Goal: Transaction & Acquisition: Book appointment/travel/reservation

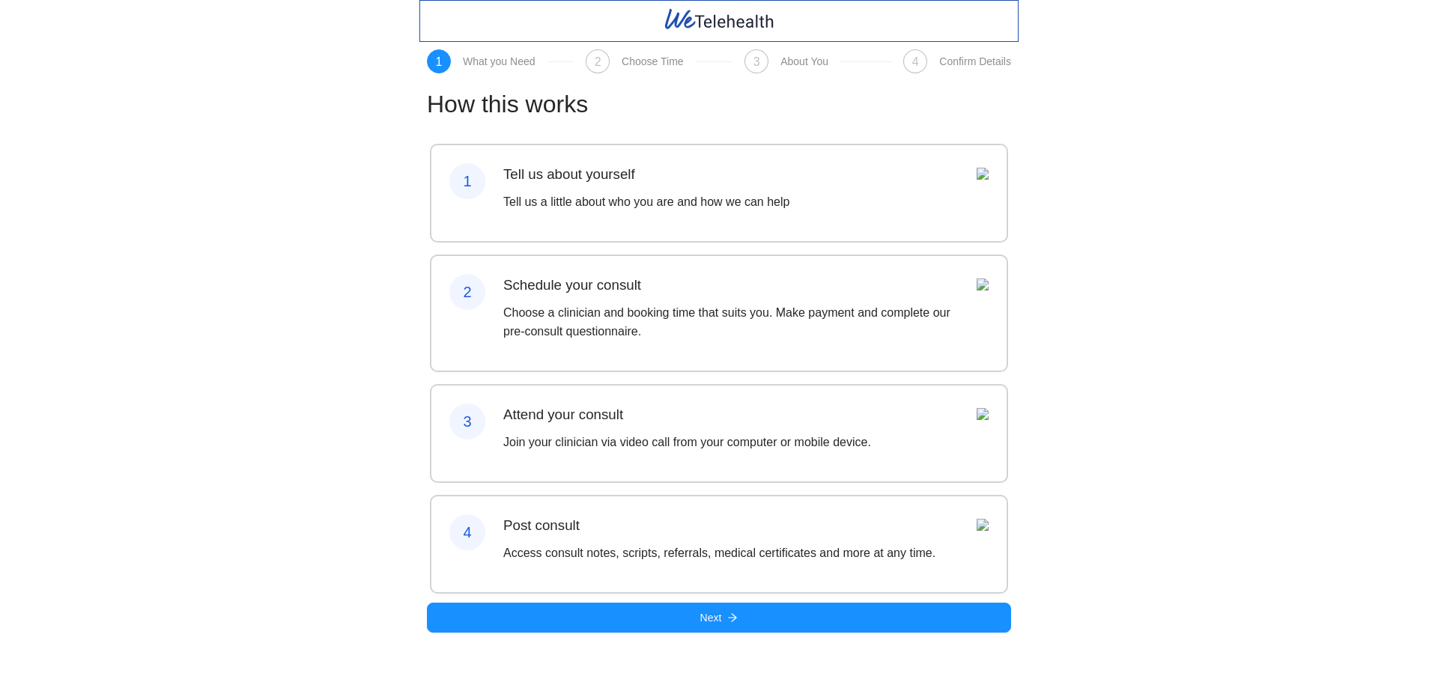
click at [589, 189] on div "Tell us about yourself Tell us a little about who you are and how we can help" at bounding box center [646, 193] width 286 height 60
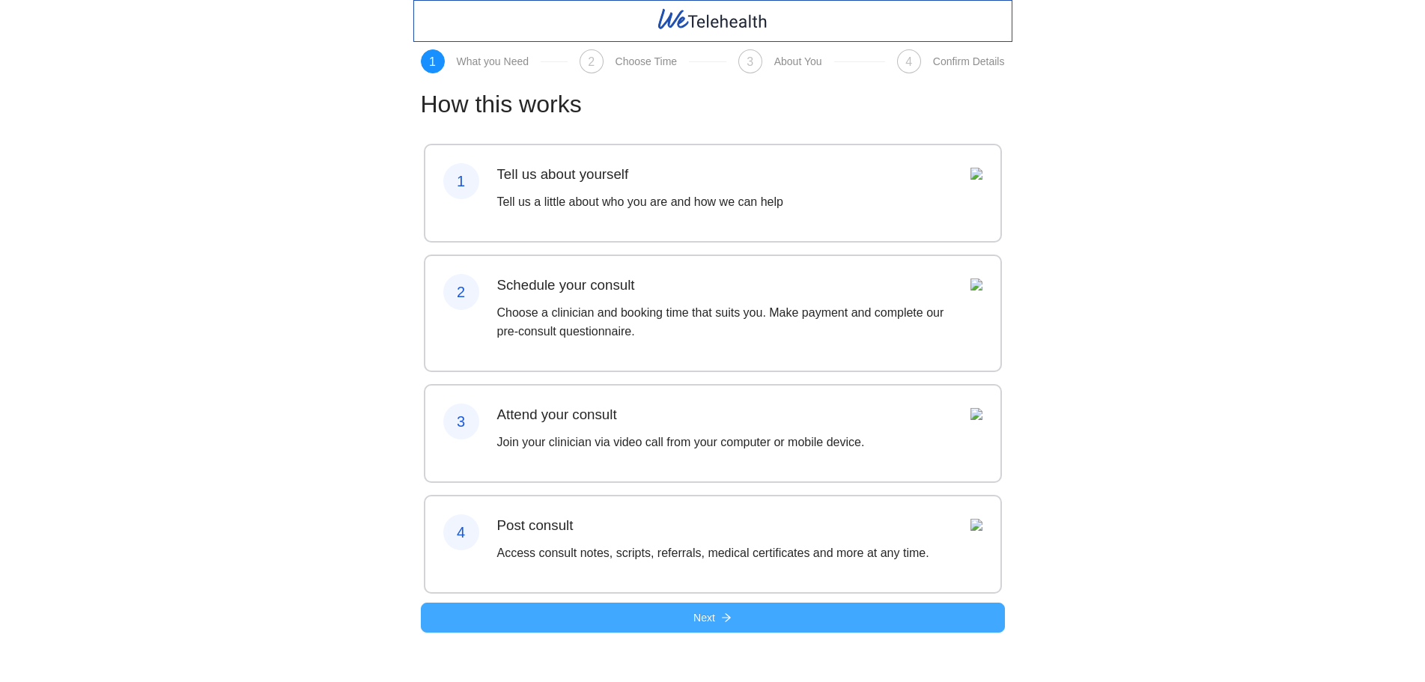
click at [544, 633] on button "Next" at bounding box center [713, 618] width 584 height 30
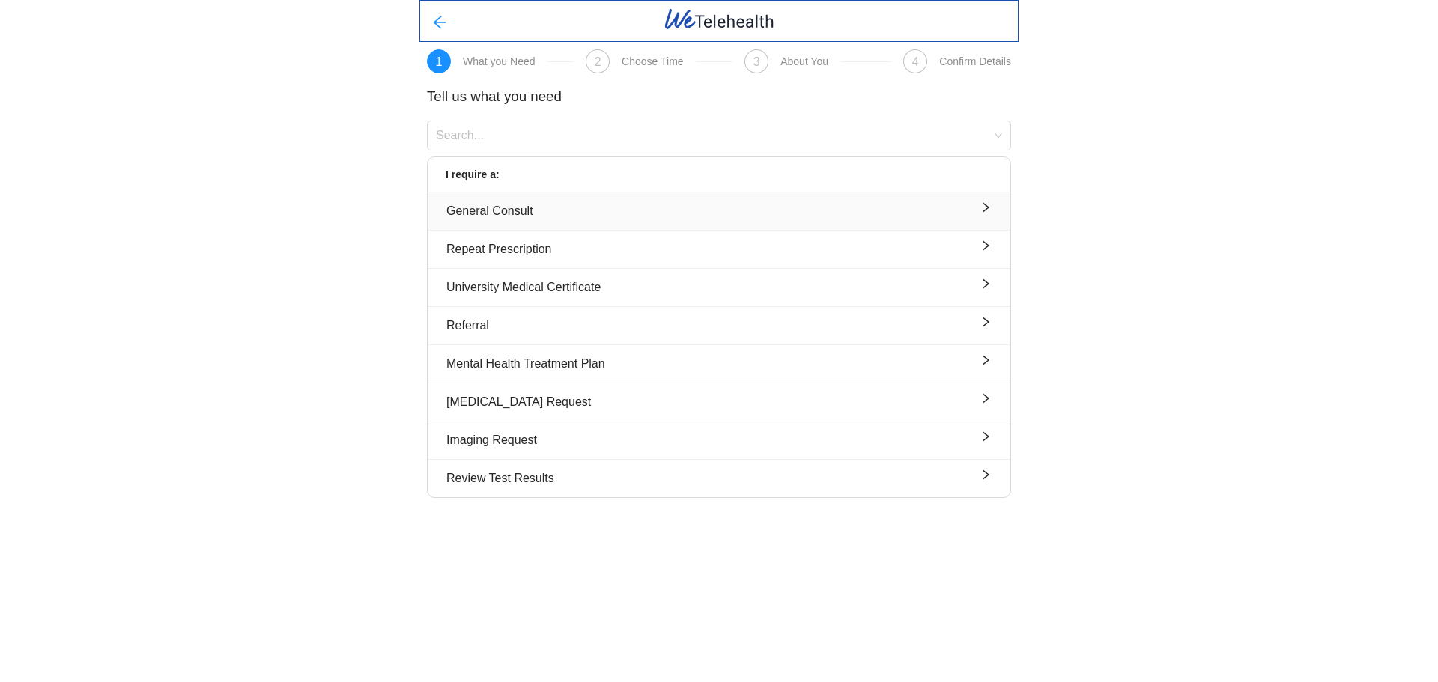
click at [529, 202] on div "General Consult" at bounding box center [718, 210] width 545 height 19
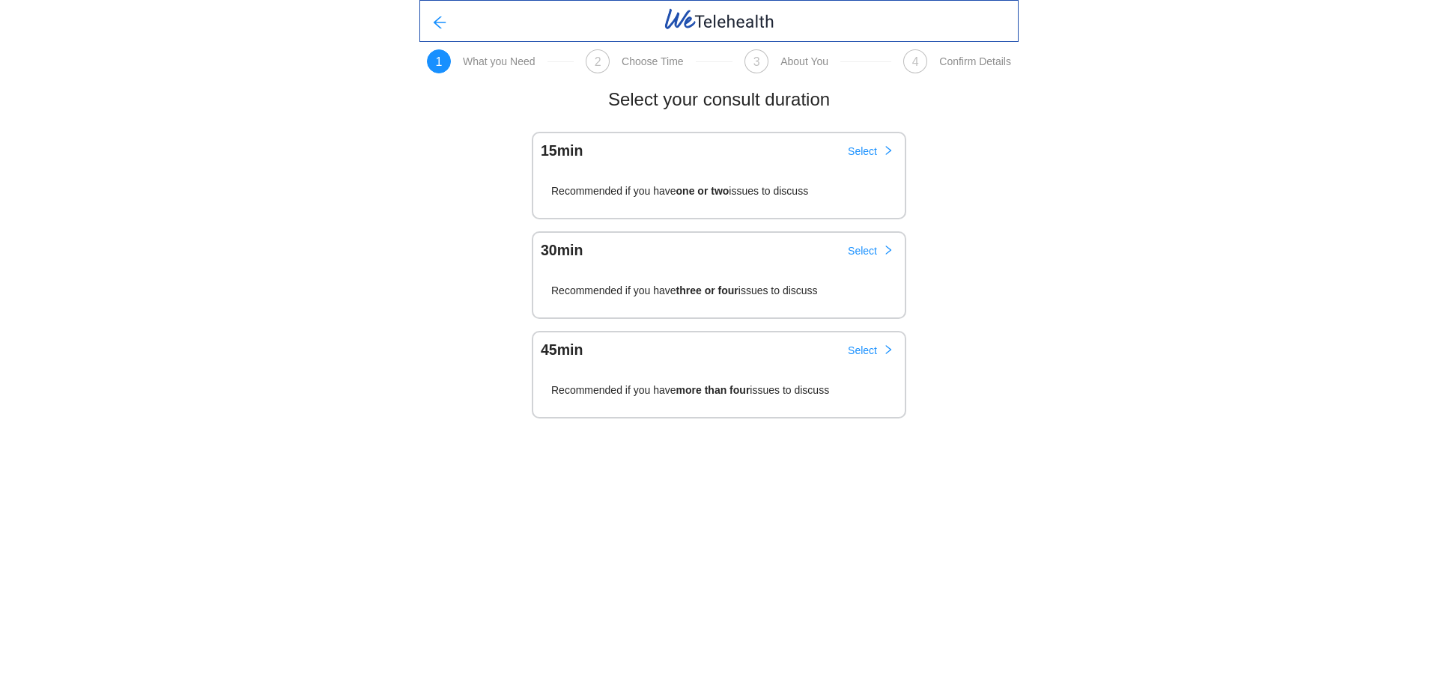
click at [674, 137] on div "15 min Select" at bounding box center [718, 148] width 373 height 31
click at [846, 147] on button "Select" at bounding box center [871, 151] width 70 height 24
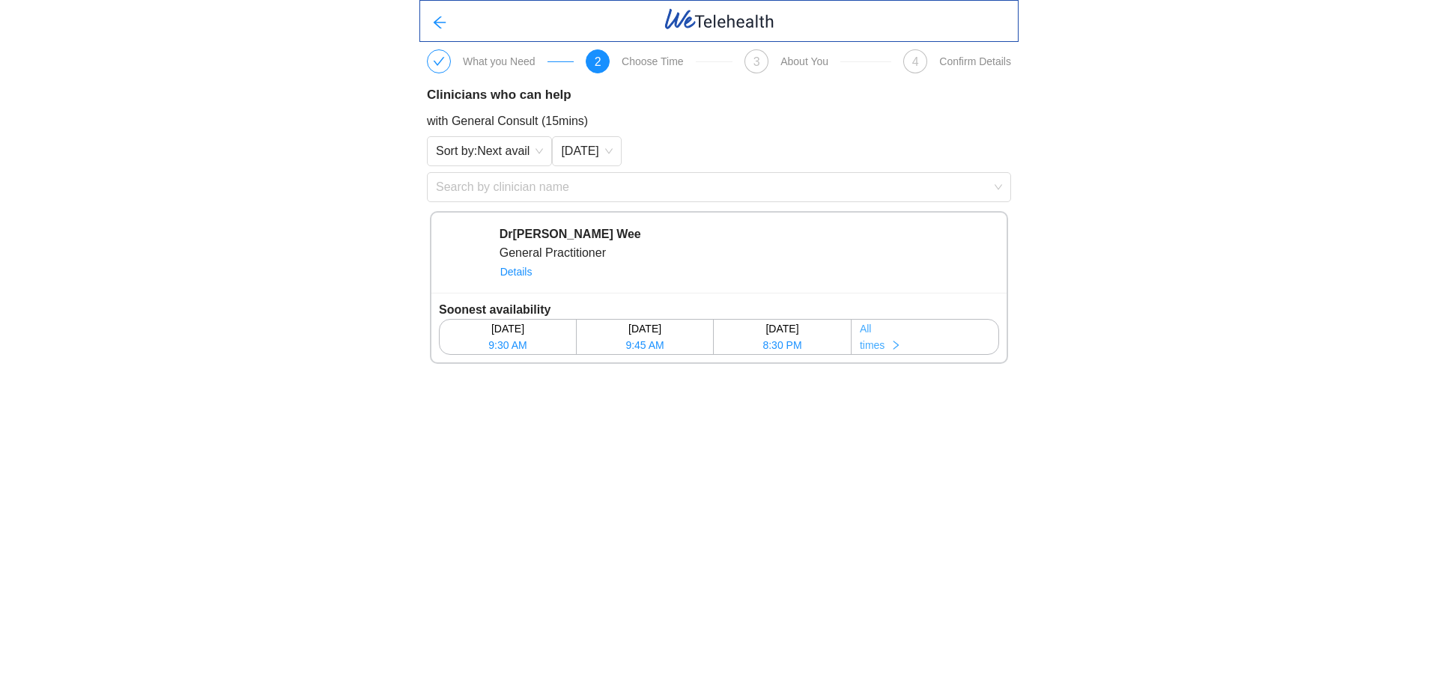
click at [884, 343] on span "times" at bounding box center [872, 345] width 25 height 16
